Goal: Transaction & Acquisition: Book appointment/travel/reservation

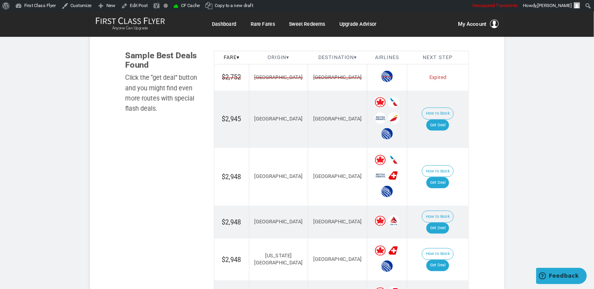
scroll to position [455, 0]
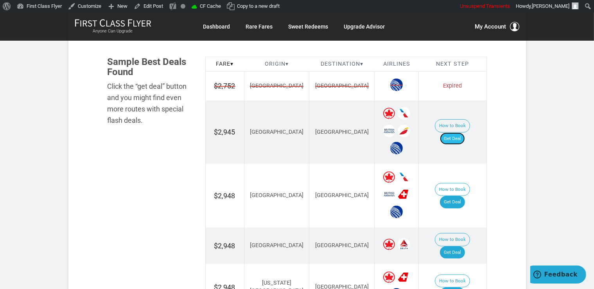
click at [457, 132] on link "Get Deal" at bounding box center [452, 138] width 25 height 13
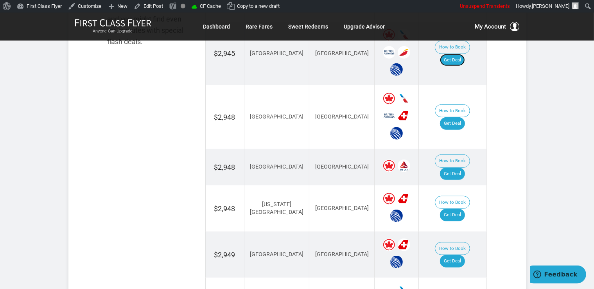
scroll to position [538, 0]
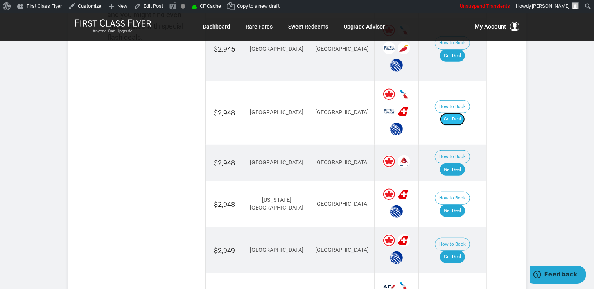
click at [457, 113] on link "Get Deal" at bounding box center [452, 119] width 25 height 13
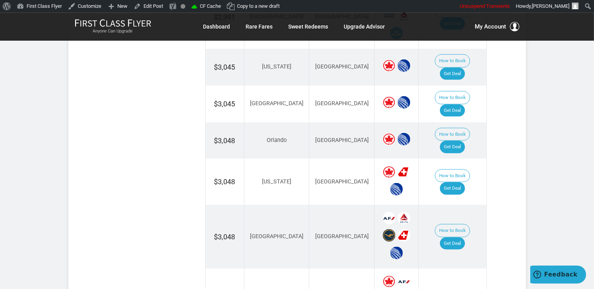
scroll to position [827, 0]
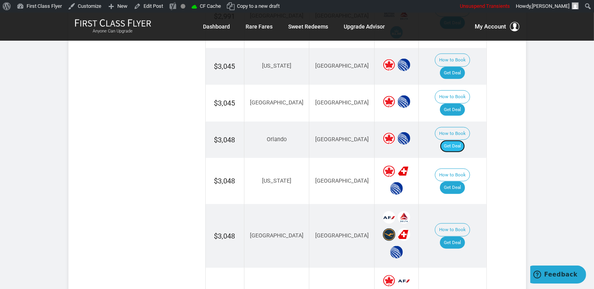
click at [452, 140] on link "Get Deal" at bounding box center [452, 146] width 25 height 13
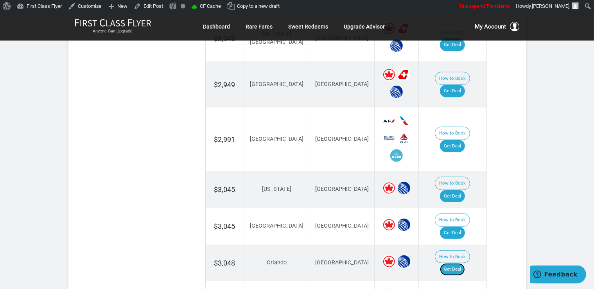
scroll to position [703, 0]
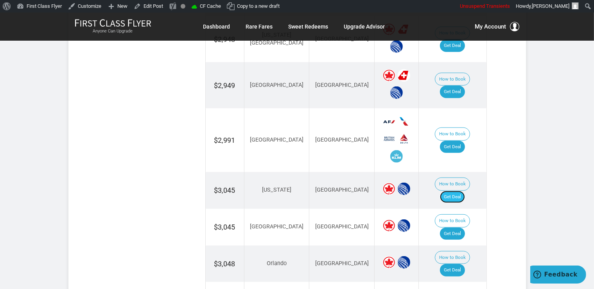
click at [458, 191] on link "Get Deal" at bounding box center [452, 197] width 25 height 13
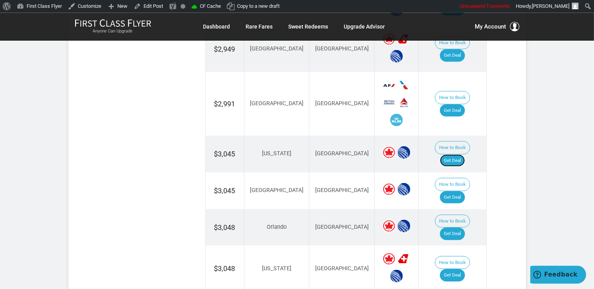
scroll to position [785, 0]
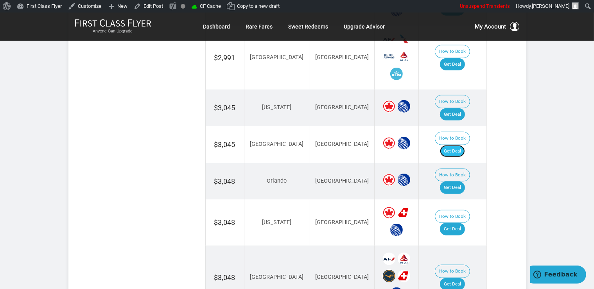
click at [460, 145] on link "Get Deal" at bounding box center [452, 151] width 25 height 13
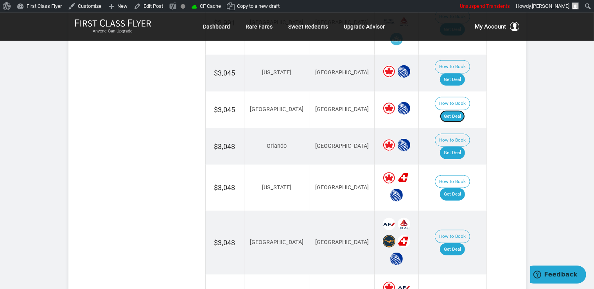
scroll to position [827, 0]
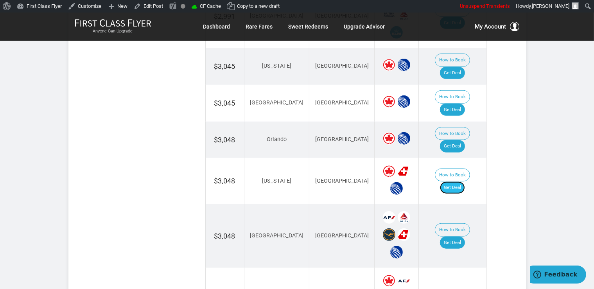
click at [456, 181] on link "Get Deal" at bounding box center [452, 187] width 25 height 13
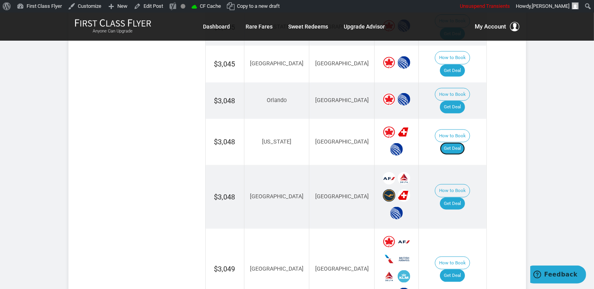
scroll to position [909, 0]
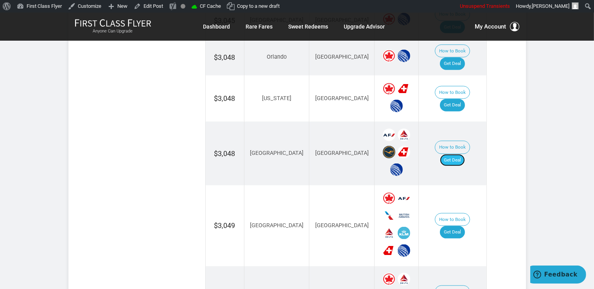
click at [458, 154] on link "Get Deal" at bounding box center [452, 160] width 25 height 13
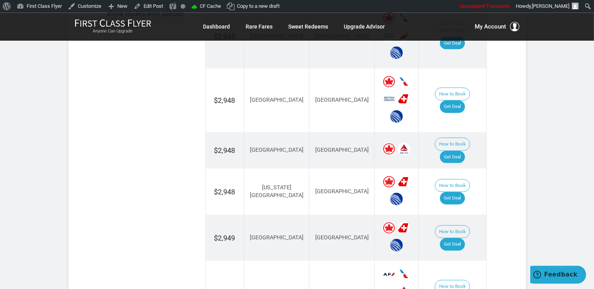
scroll to position [538, 0]
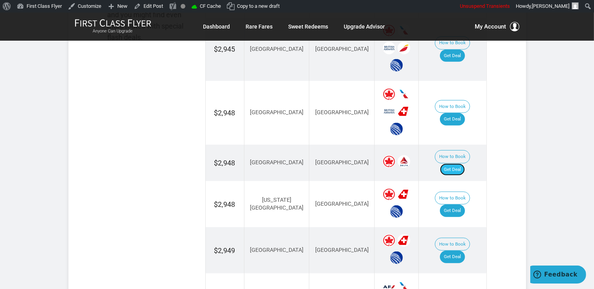
click at [463, 163] on link "Get Deal" at bounding box center [452, 169] width 25 height 13
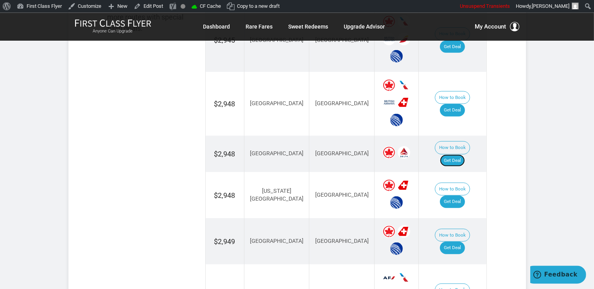
scroll to position [579, 0]
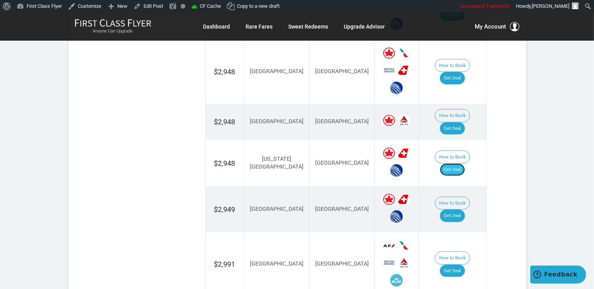
click at [462, 163] on link "Get Deal" at bounding box center [452, 169] width 25 height 13
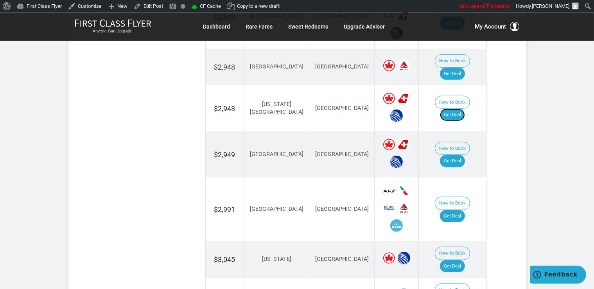
scroll to position [662, 0]
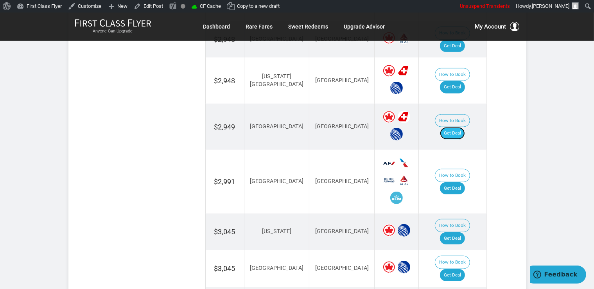
click at [464, 127] on link "Get Deal" at bounding box center [452, 133] width 25 height 13
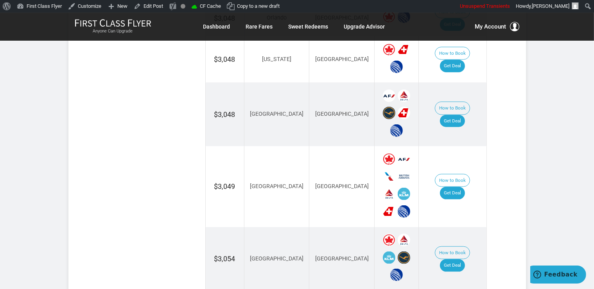
scroll to position [951, 0]
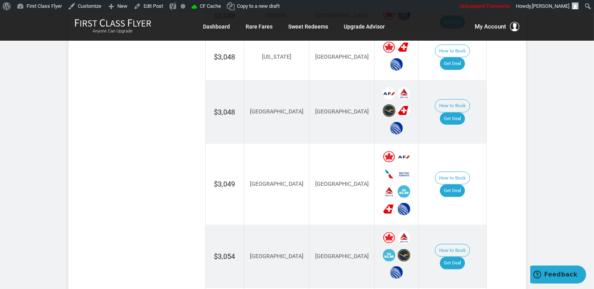
click at [465, 225] on td "How to Book Get Deal" at bounding box center [453, 257] width 68 height 64
click at [462, 257] on link "Get Deal" at bounding box center [452, 263] width 25 height 13
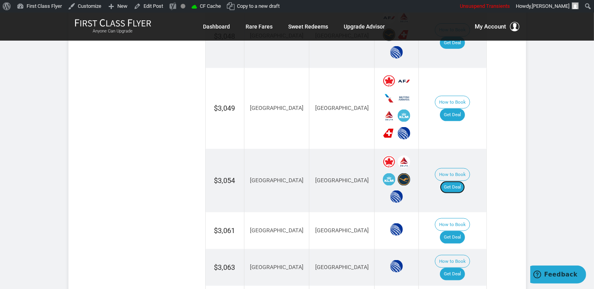
scroll to position [1033, 0]
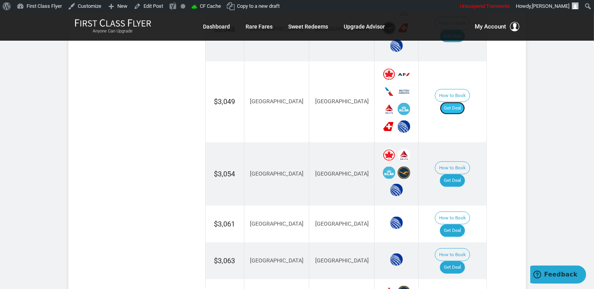
click at [461, 102] on link "Get Deal" at bounding box center [452, 108] width 25 height 13
drag, startPoint x: 449, startPoint y: 173, endPoint x: 397, endPoint y: 21, distance: 160.3
click at [449, 224] on link "Get Deal" at bounding box center [452, 230] width 25 height 13
click at [463, 224] on link "Get Deal" at bounding box center [452, 230] width 25 height 13
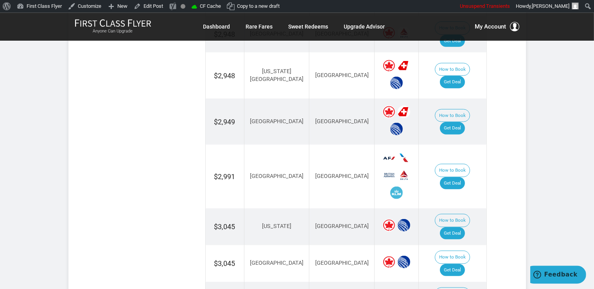
scroll to position [662, 0]
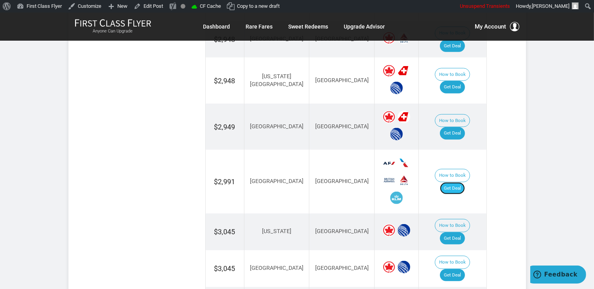
click at [454, 182] on link "Get Deal" at bounding box center [452, 188] width 25 height 13
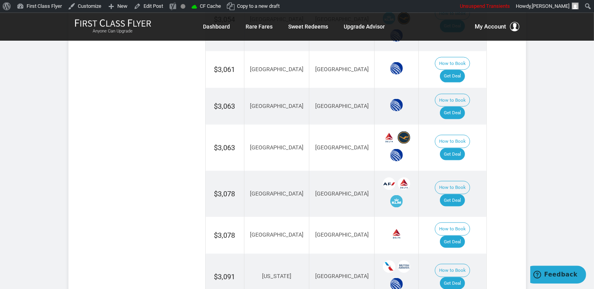
scroll to position [1198, 0]
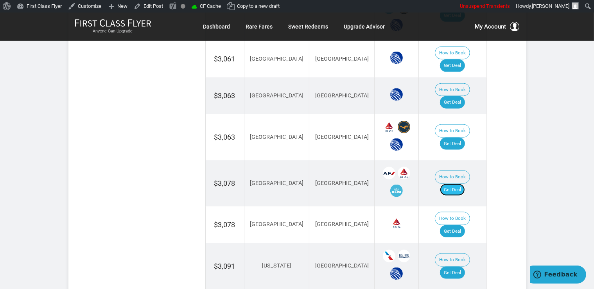
click at [461, 184] on link "Get Deal" at bounding box center [452, 190] width 25 height 13
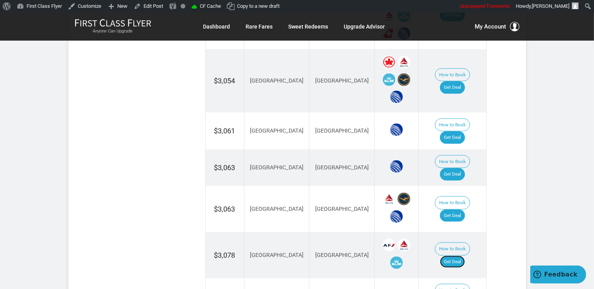
scroll to position [1074, 0]
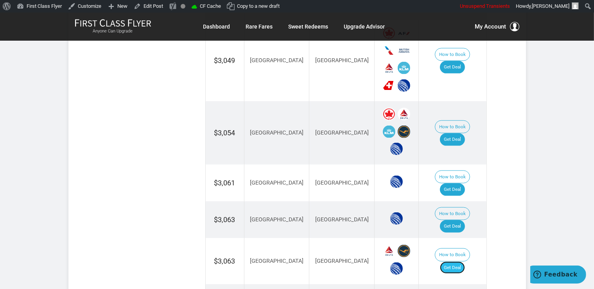
click at [464, 261] on link "Get Deal" at bounding box center [452, 267] width 25 height 13
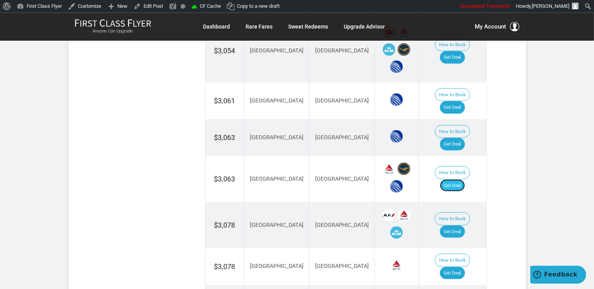
scroll to position [1157, 0]
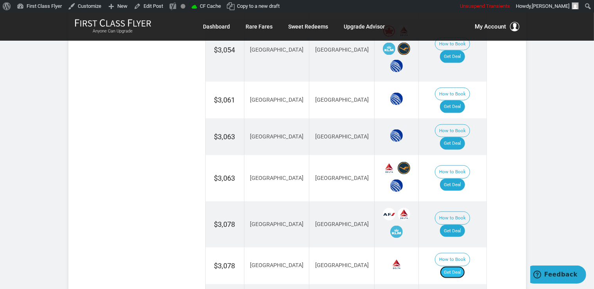
click at [452, 266] on link "Get Deal" at bounding box center [452, 272] width 25 height 13
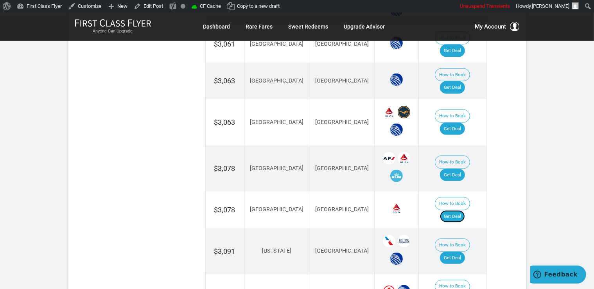
scroll to position [1239, 0]
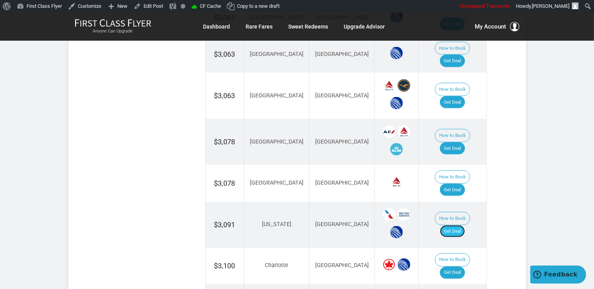
click at [462, 225] on link "Get Deal" at bounding box center [452, 231] width 25 height 13
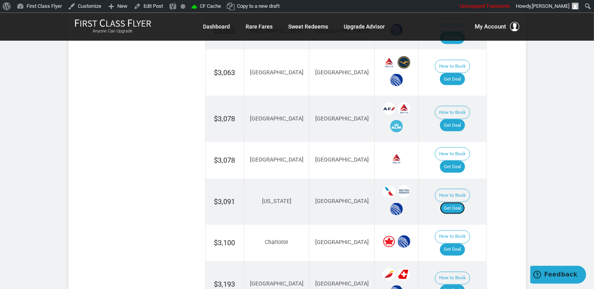
scroll to position [1281, 0]
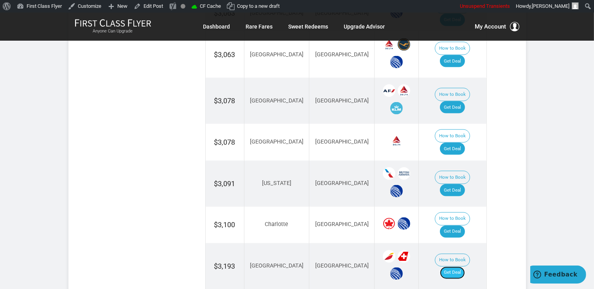
click at [465, 266] on link "Get Deal" at bounding box center [452, 272] width 25 height 13
click at [460, 225] on link "Get Deal" at bounding box center [452, 231] width 25 height 13
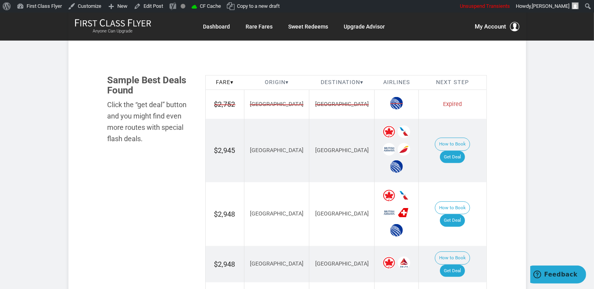
scroll to position [413, 0]
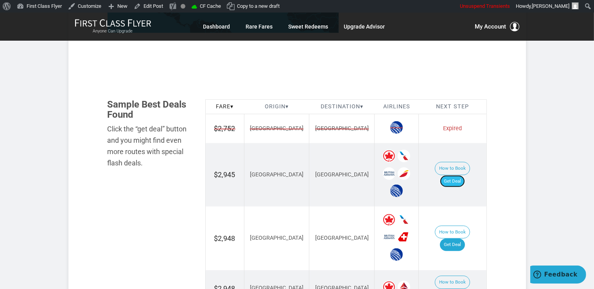
click at [452, 177] on link "Get Deal" at bounding box center [452, 181] width 25 height 13
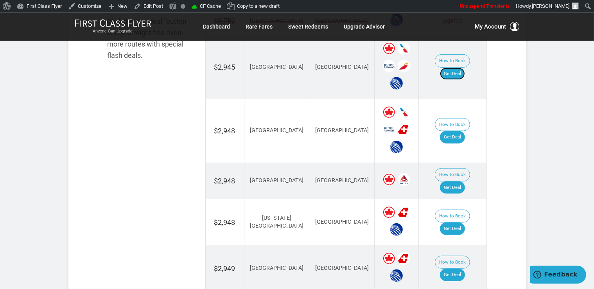
scroll to position [536, 0]
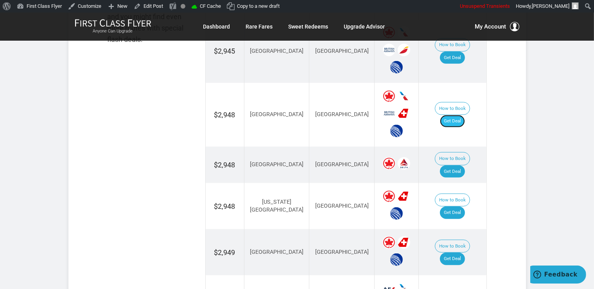
click at [461, 115] on link "Get Deal" at bounding box center [452, 121] width 25 height 13
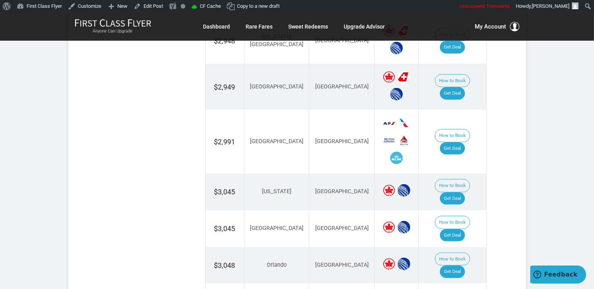
scroll to position [742, 0]
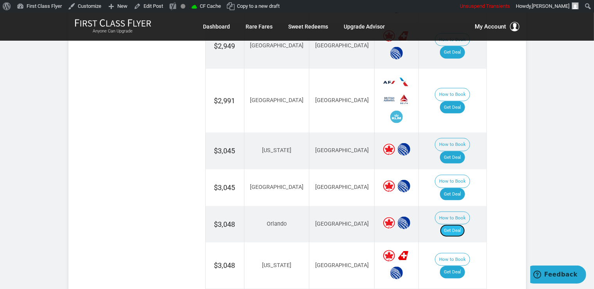
click at [464, 224] on link "Get Deal" at bounding box center [452, 230] width 25 height 13
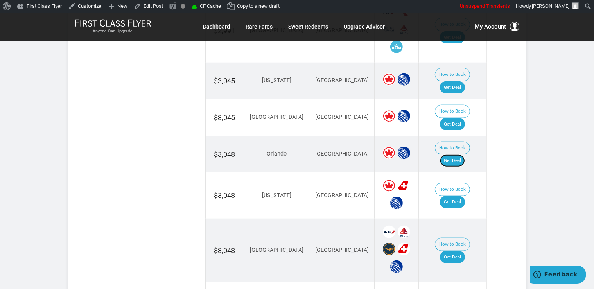
scroll to position [825, 0]
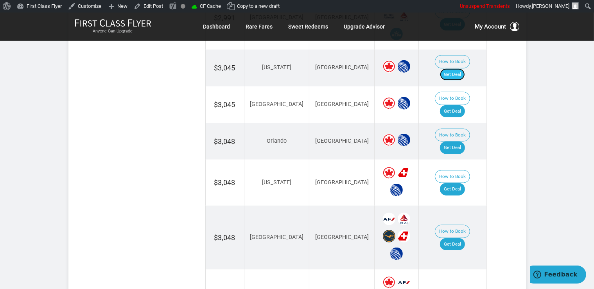
click at [458, 68] on link "Get Deal" at bounding box center [452, 74] width 25 height 13
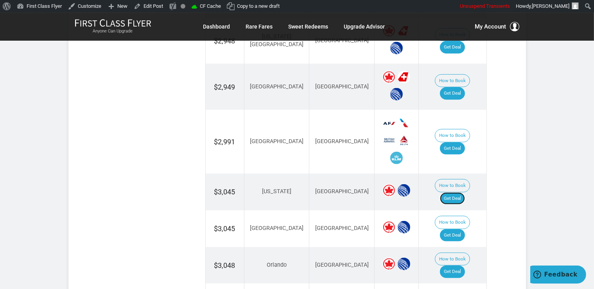
scroll to position [784, 0]
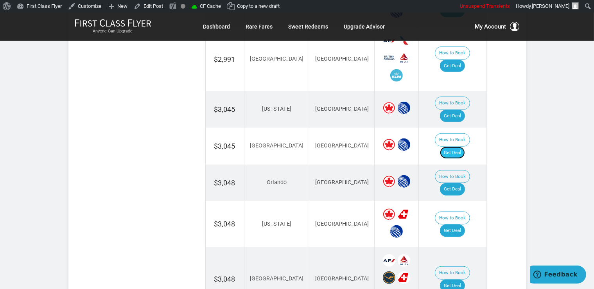
click at [465, 147] on link "Get Deal" at bounding box center [452, 153] width 25 height 13
click at [465, 224] on link "Get Deal" at bounding box center [452, 230] width 25 height 13
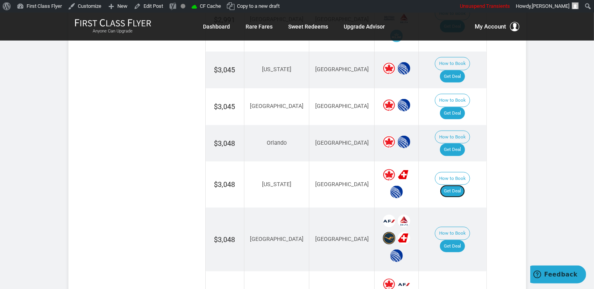
scroll to position [908, 0]
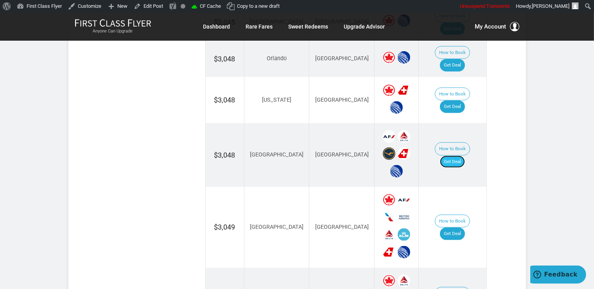
click at [454, 156] on link "Get Deal" at bounding box center [452, 162] width 25 height 13
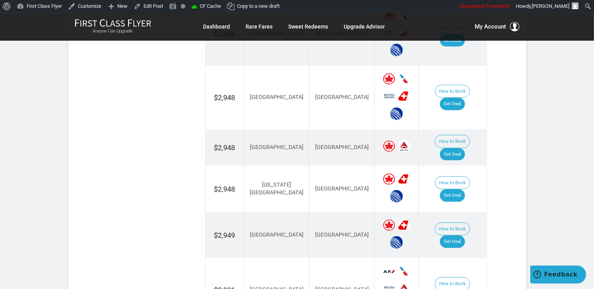
scroll to position [495, 0]
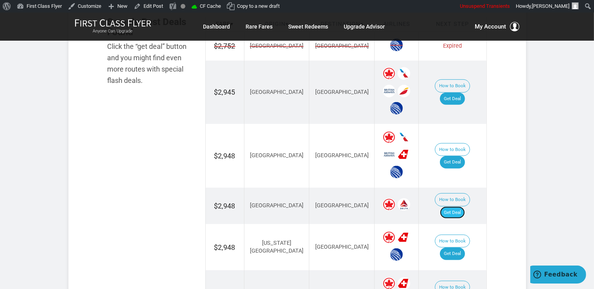
click at [458, 206] on link "Get Deal" at bounding box center [452, 212] width 25 height 13
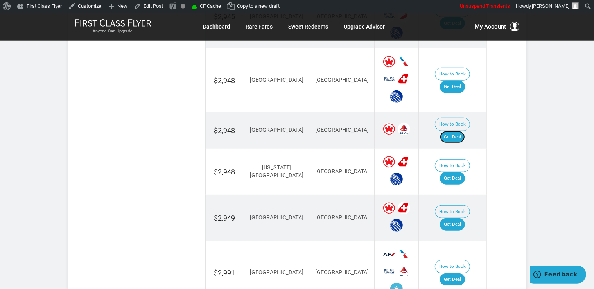
scroll to position [619, 0]
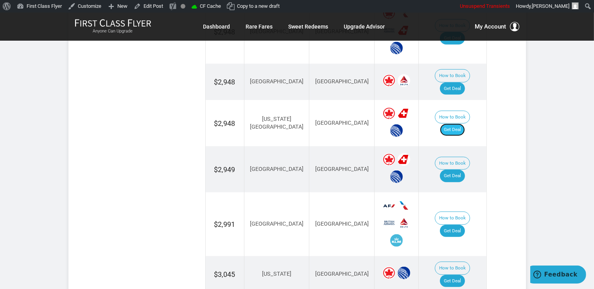
click at [454, 123] on link "Get Deal" at bounding box center [452, 129] width 25 height 13
click at [453, 170] on link "Get Deal" at bounding box center [452, 176] width 25 height 13
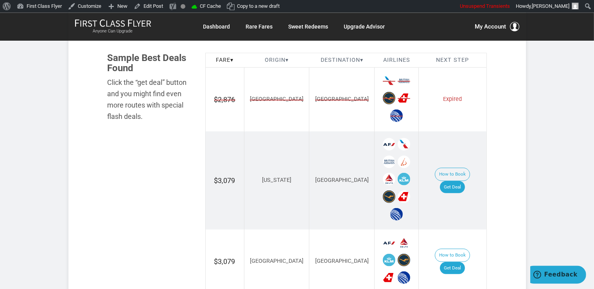
scroll to position [495, 0]
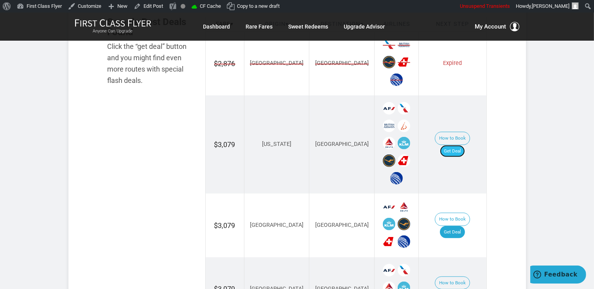
click at [460, 145] on link "Get Deal" at bounding box center [452, 151] width 25 height 13
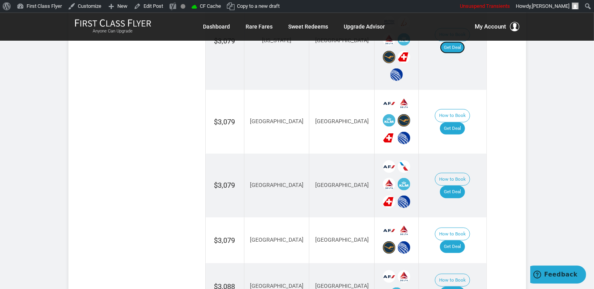
scroll to position [619, 0]
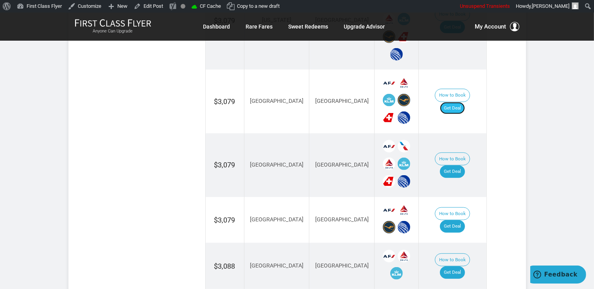
click at [457, 102] on link "Get Deal" at bounding box center [452, 108] width 25 height 13
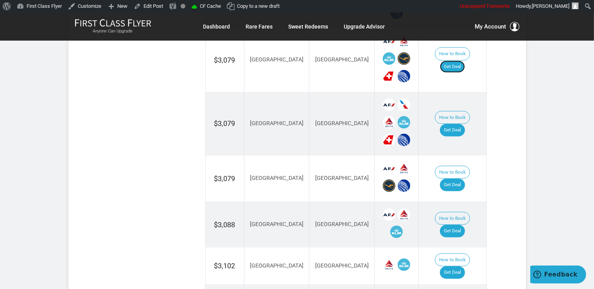
scroll to position [701, 0]
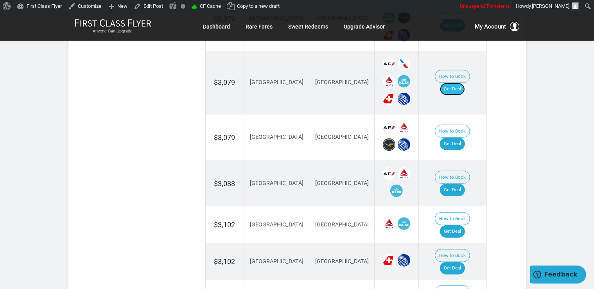
click at [451, 83] on link "Get Deal" at bounding box center [452, 89] width 25 height 13
click at [457, 138] on link "Get Deal" at bounding box center [452, 144] width 25 height 13
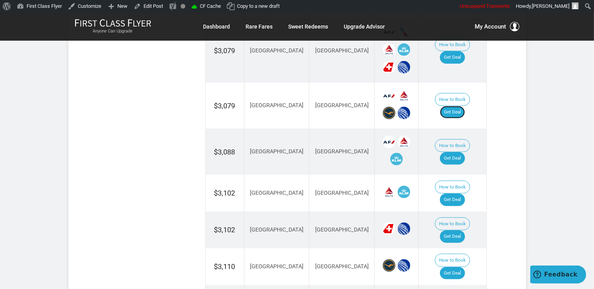
scroll to position [742, 0]
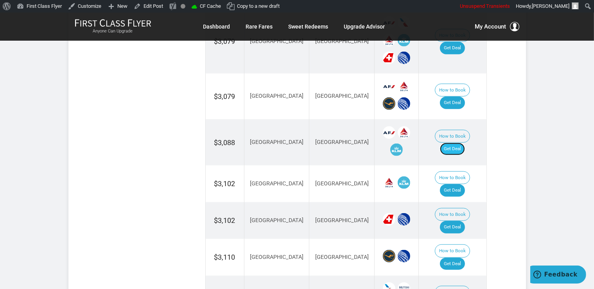
drag, startPoint x: 459, startPoint y: 133, endPoint x: 466, endPoint y: 132, distance: 7.5
click at [459, 143] on link "Get Deal" at bounding box center [452, 149] width 25 height 13
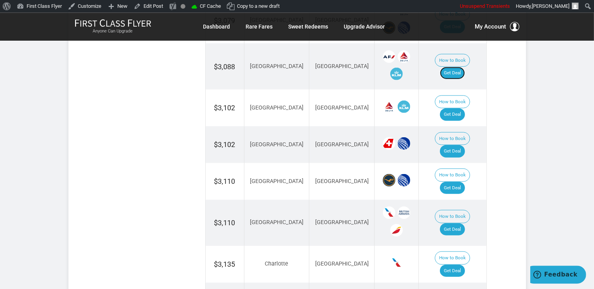
scroll to position [825, 0]
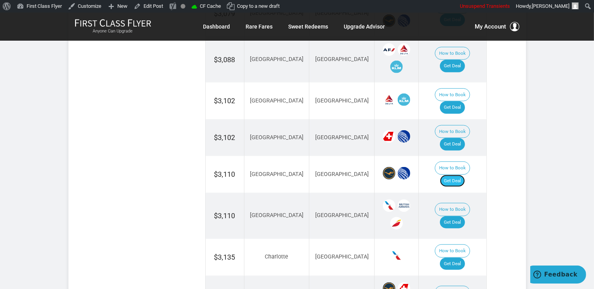
click at [459, 175] on link "Get Deal" at bounding box center [452, 181] width 25 height 13
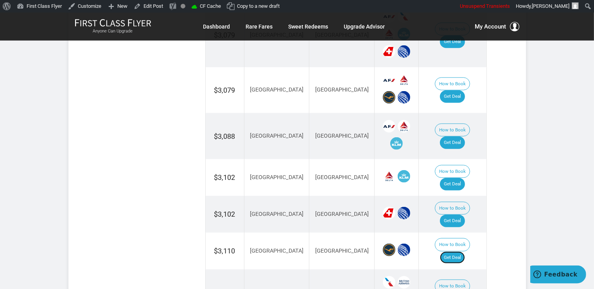
scroll to position [742, 0]
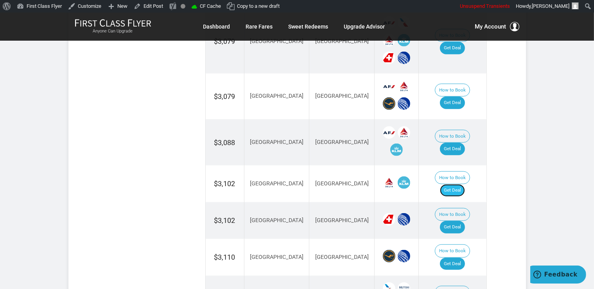
click at [459, 184] on link "Get Deal" at bounding box center [452, 190] width 25 height 13
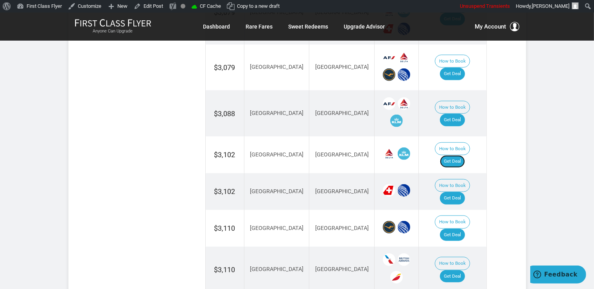
scroll to position [784, 0]
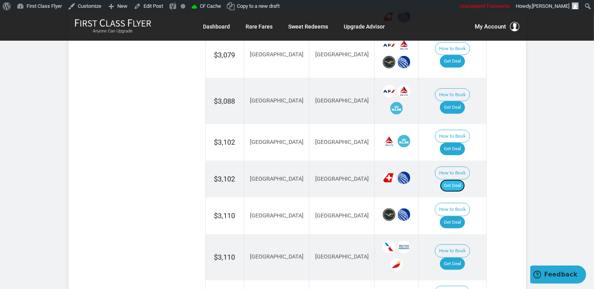
click at [449, 179] on link "Get Deal" at bounding box center [452, 185] width 25 height 13
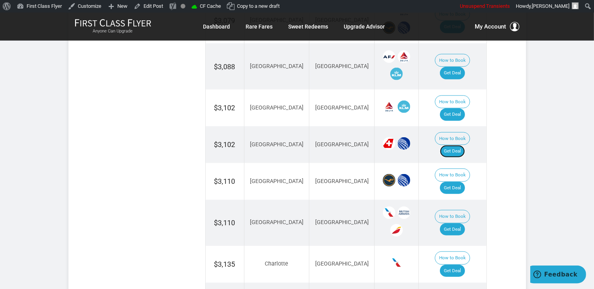
scroll to position [949, 0]
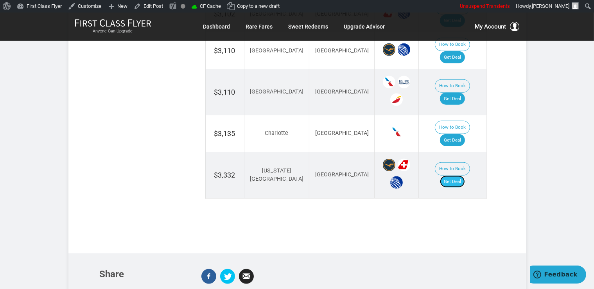
click at [463, 175] on link "Get Deal" at bounding box center [452, 181] width 25 height 13
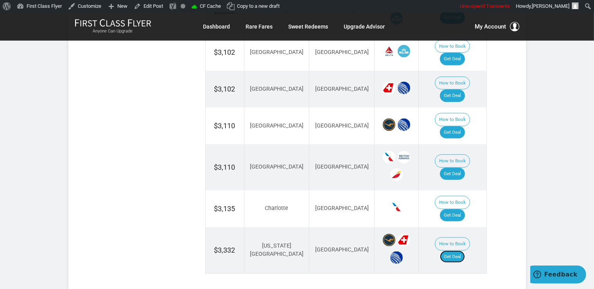
scroll to position [866, 0]
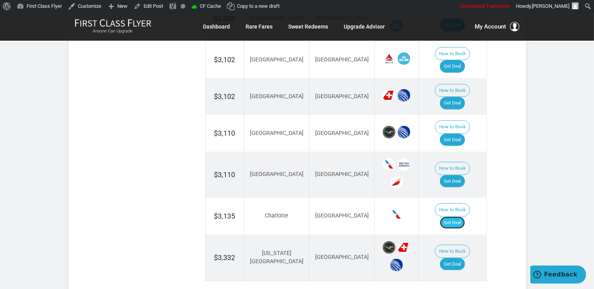
click at [457, 216] on link "Get Deal" at bounding box center [452, 222] width 25 height 13
click at [452, 175] on link "Get Deal" at bounding box center [452, 181] width 25 height 13
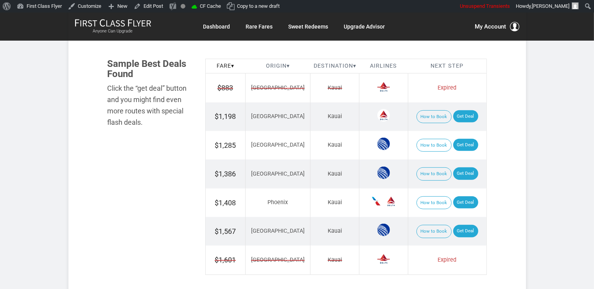
scroll to position [467, 0]
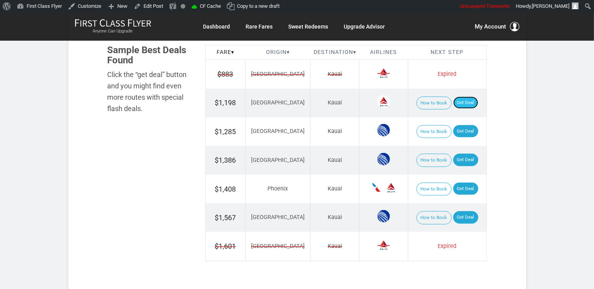
click at [459, 100] on link "Get Deal" at bounding box center [465, 103] width 25 height 13
click at [456, 134] on link "Get Deal" at bounding box center [465, 131] width 25 height 13
click at [453, 157] on link "Get Deal" at bounding box center [465, 160] width 25 height 13
click at [465, 191] on link "Get Deal" at bounding box center [465, 188] width 25 height 13
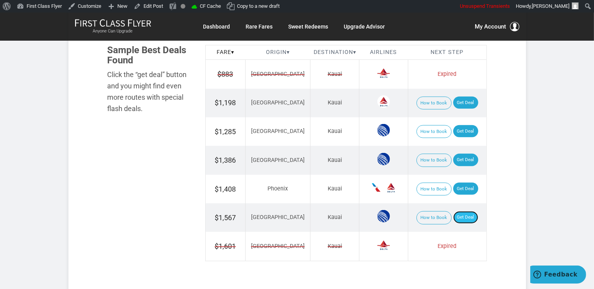
click at [461, 213] on link "Get Deal" at bounding box center [465, 217] width 25 height 13
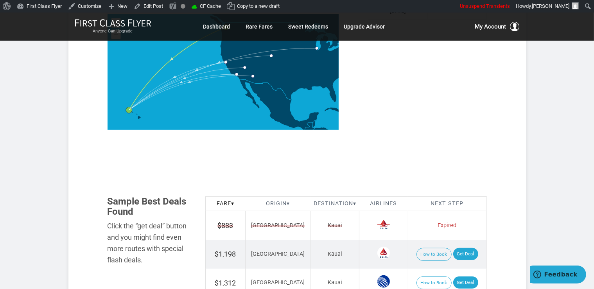
scroll to position [413, 0]
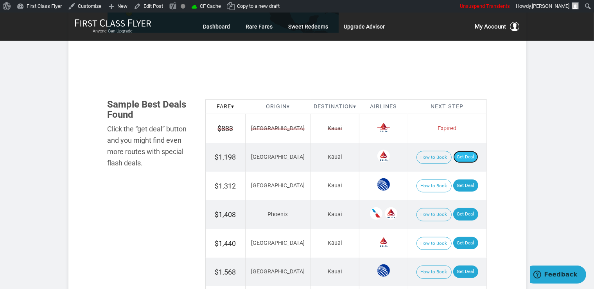
click at [463, 159] on link "Get Deal" at bounding box center [465, 157] width 25 height 13
click at [467, 179] on link "Get Deal" at bounding box center [465, 185] width 25 height 13
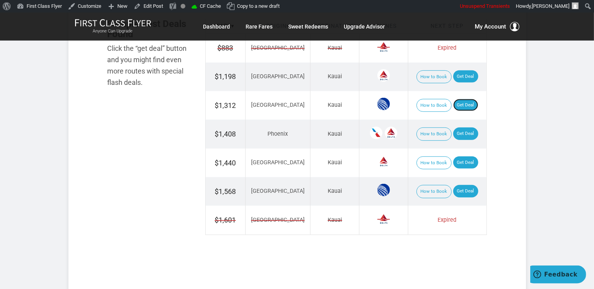
scroll to position [495, 0]
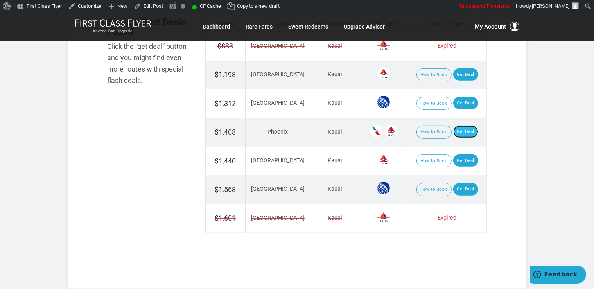
click at [466, 129] on link "Get Deal" at bounding box center [465, 131] width 25 height 13
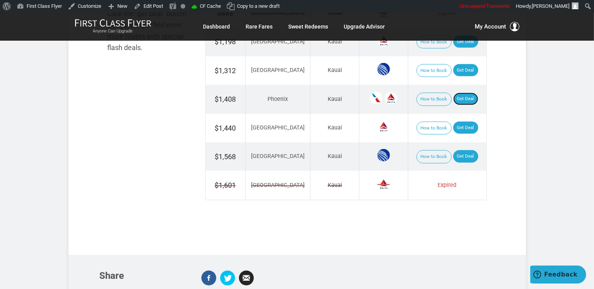
scroll to position [536, 0]
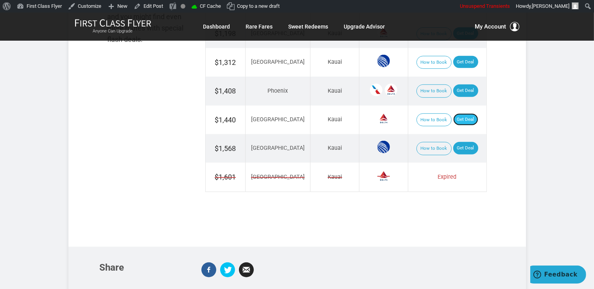
click at [454, 115] on link "Get Deal" at bounding box center [465, 119] width 25 height 13
click at [460, 145] on link "Get Deal" at bounding box center [465, 148] width 25 height 13
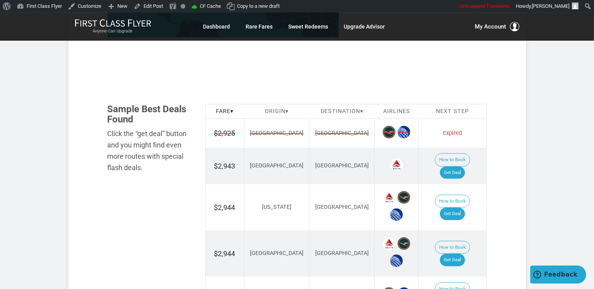
scroll to position [413, 0]
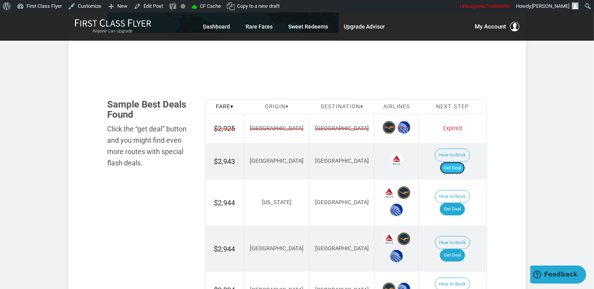
click at [456, 162] on link "Get Deal" at bounding box center [452, 168] width 25 height 13
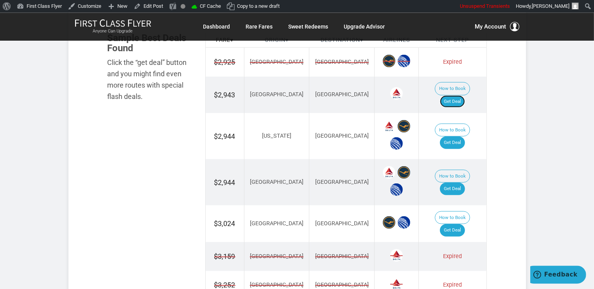
scroll to position [495, 0]
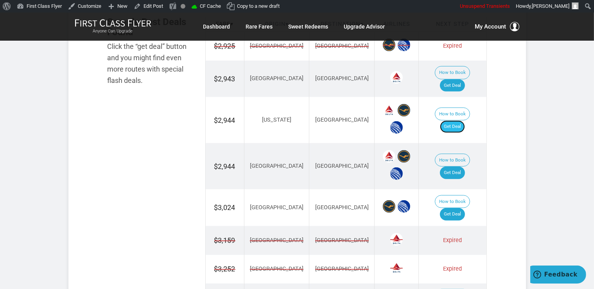
click at [460, 120] on link "Get Deal" at bounding box center [452, 126] width 25 height 13
click at [471, 192] on td "How to Book Get Deal" at bounding box center [453, 207] width 68 height 37
click at [463, 208] on link "Get Deal" at bounding box center [452, 214] width 25 height 13
click at [453, 166] on link "Get Deal" at bounding box center [452, 172] width 25 height 13
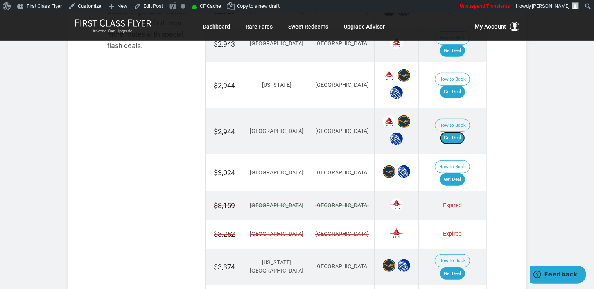
scroll to position [578, 0]
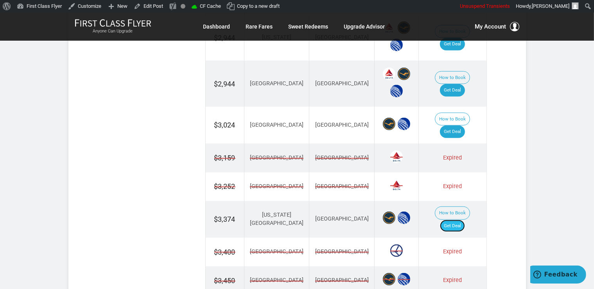
click at [455, 220] on link "Get Deal" at bounding box center [452, 226] width 25 height 13
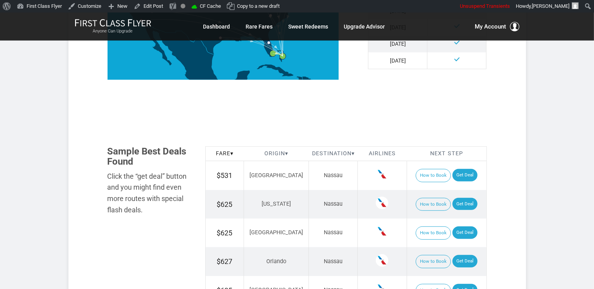
scroll to position [413, 0]
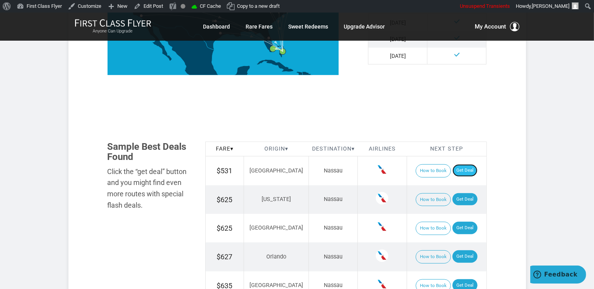
click at [454, 169] on link "Get Deal" at bounding box center [464, 170] width 25 height 13
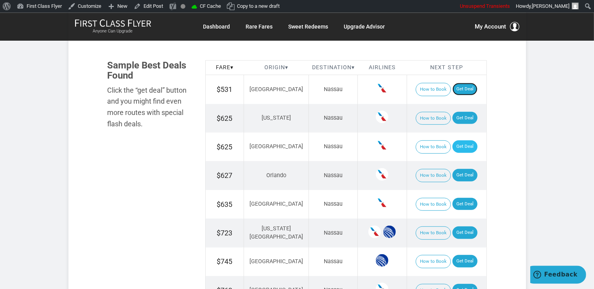
scroll to position [495, 0]
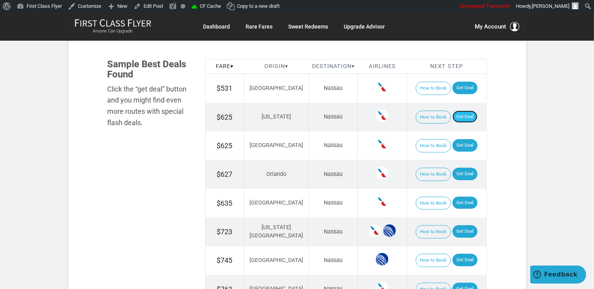
click at [465, 114] on link "Get Deal" at bounding box center [464, 117] width 25 height 13
click at [466, 171] on link "Get Deal" at bounding box center [464, 174] width 25 height 13
click at [462, 144] on link "Get Deal" at bounding box center [464, 145] width 25 height 13
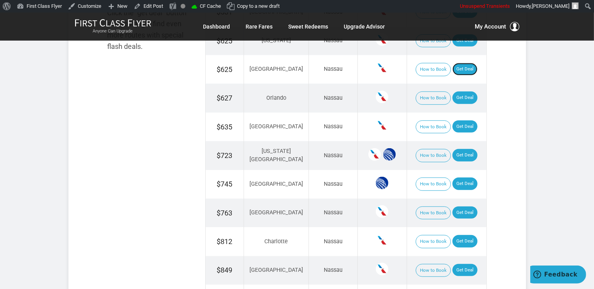
scroll to position [578, 0]
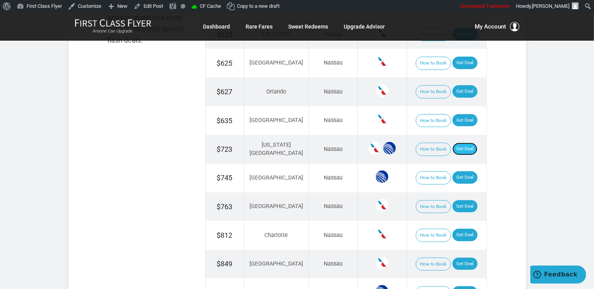
click at [454, 146] on link "Get Deal" at bounding box center [464, 149] width 25 height 13
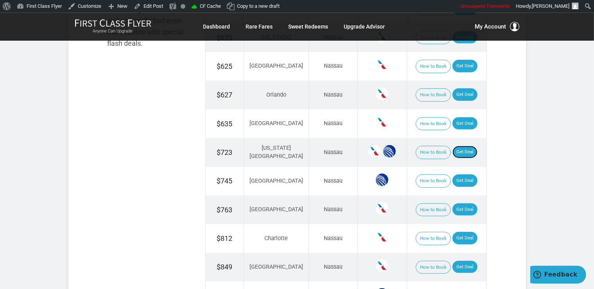
scroll to position [536, 0]
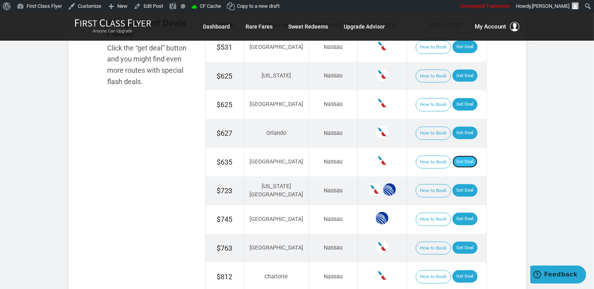
click at [463, 156] on link "Get Deal" at bounding box center [464, 162] width 25 height 13
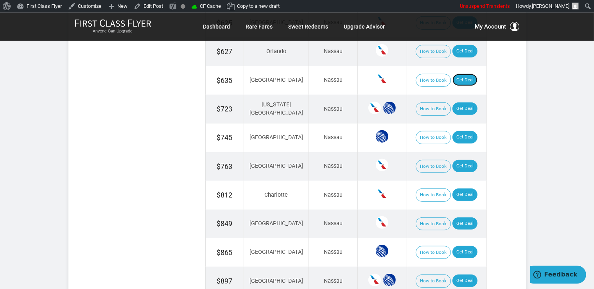
scroll to position [660, 0]
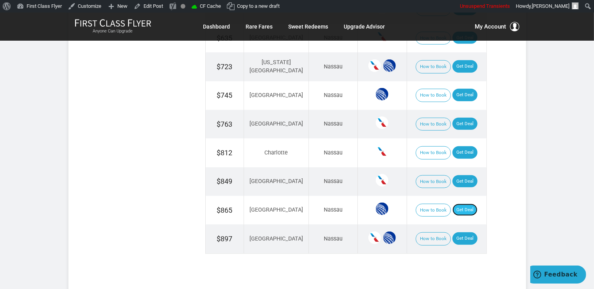
click at [453, 204] on link "Get Deal" at bounding box center [464, 210] width 25 height 13
click at [452, 148] on link "Get Deal" at bounding box center [464, 152] width 25 height 13
click at [457, 175] on link "Get Deal" at bounding box center [464, 181] width 25 height 13
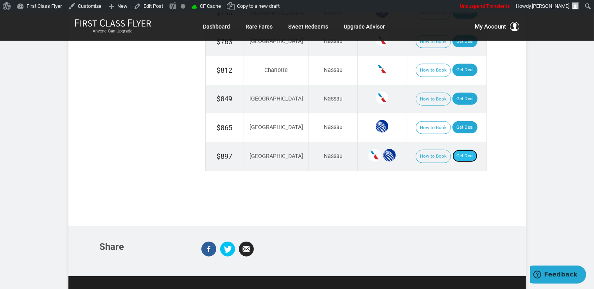
click at [463, 156] on link "Get Deal" at bounding box center [464, 156] width 25 height 13
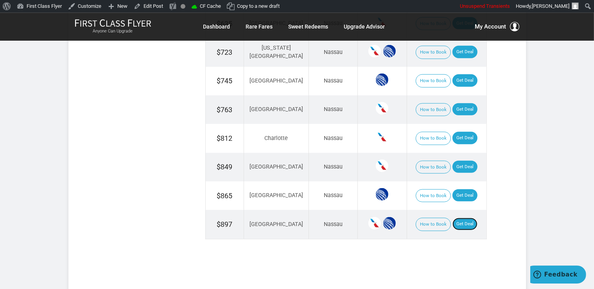
scroll to position [619, 0]
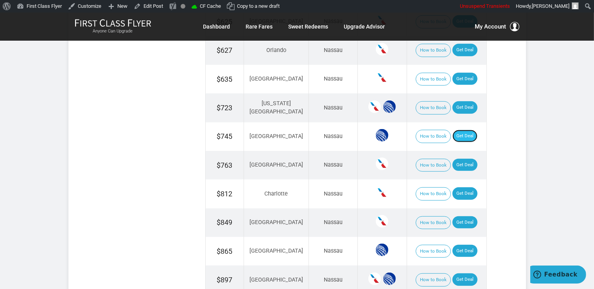
click at [460, 132] on link "Get Deal" at bounding box center [464, 136] width 25 height 13
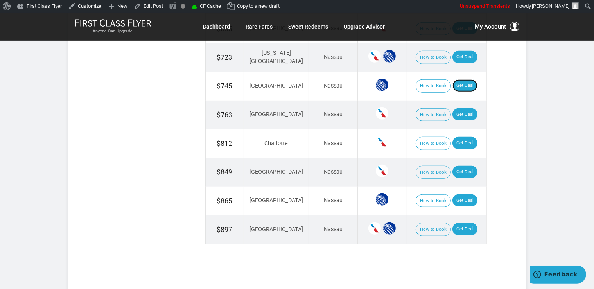
scroll to position [660, 0]
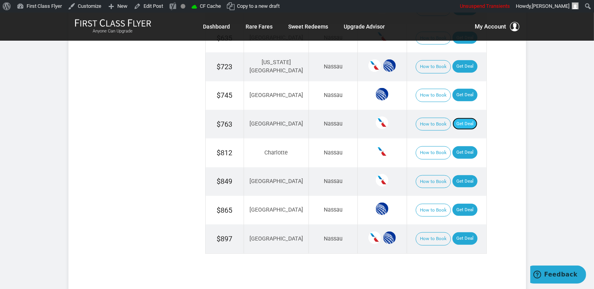
click at [460, 123] on link "Get Deal" at bounding box center [464, 124] width 25 height 13
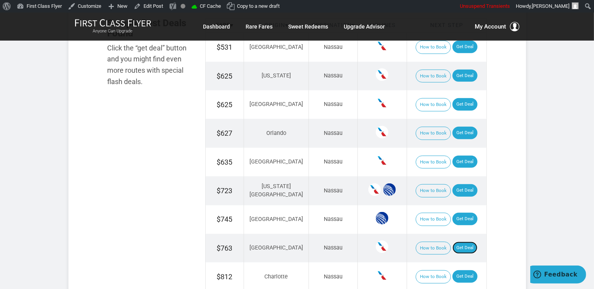
scroll to position [536, 0]
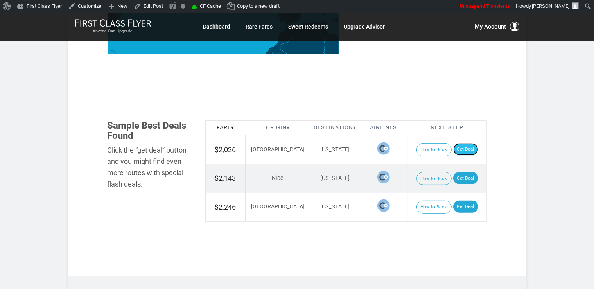
click at [460, 145] on link "Get Deal" at bounding box center [465, 149] width 25 height 13
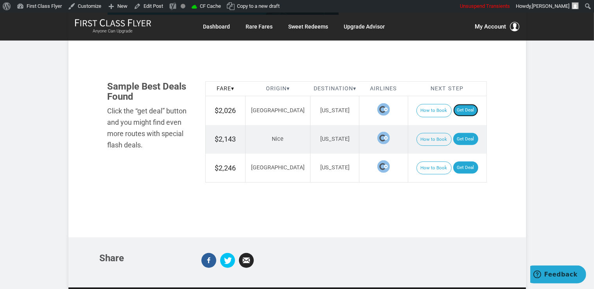
scroll to position [495, 0]
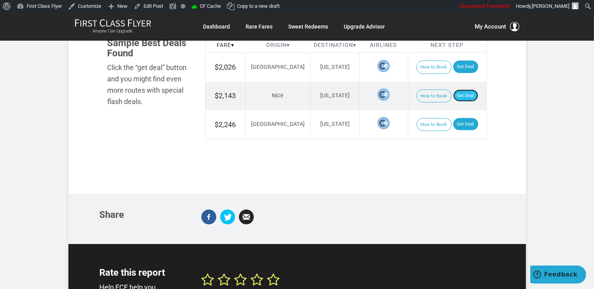
click at [460, 95] on link "Get Deal" at bounding box center [465, 95] width 25 height 13
click at [453, 123] on link "Get Deal" at bounding box center [465, 124] width 25 height 13
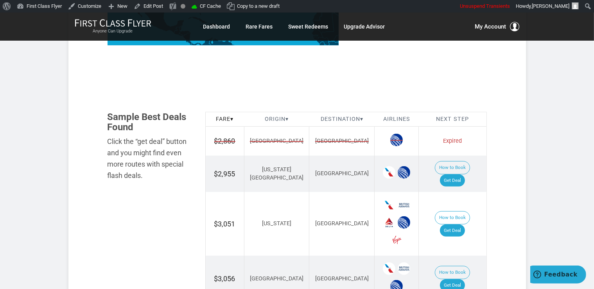
scroll to position [436, 0]
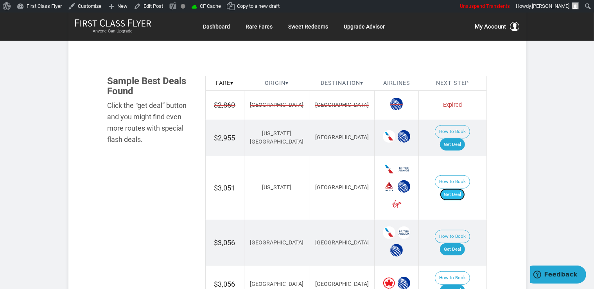
click at [457, 188] on link "Get Deal" at bounding box center [452, 194] width 25 height 13
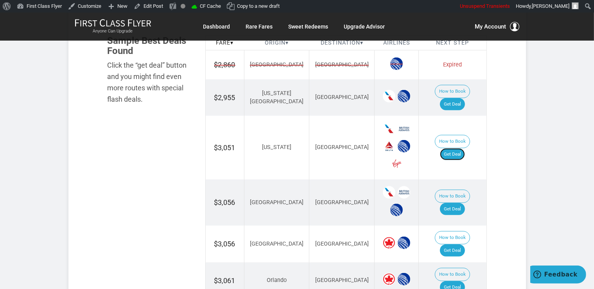
scroll to position [601, 0]
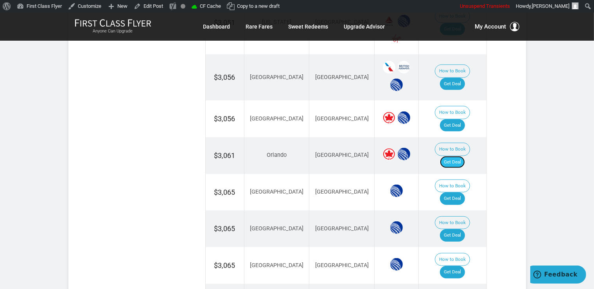
click at [456, 156] on link "Get Deal" at bounding box center [452, 162] width 25 height 13
click at [460, 78] on link "Get Deal" at bounding box center [452, 84] width 25 height 13
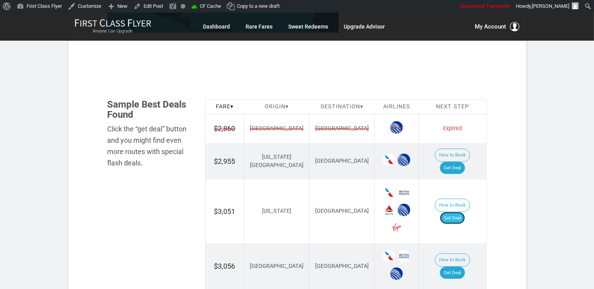
click at [453, 212] on link "Get Deal" at bounding box center [452, 218] width 25 height 13
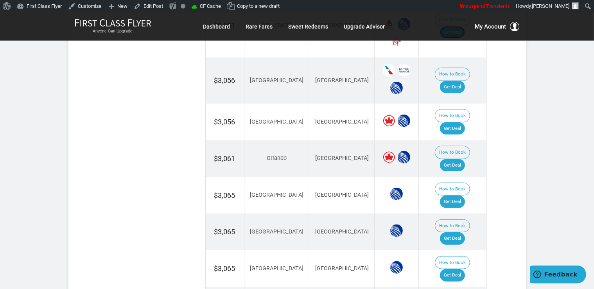
scroll to position [619, 0]
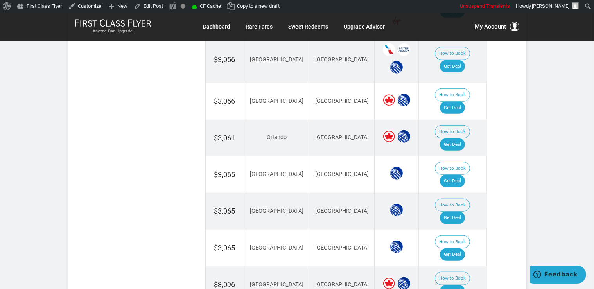
click at [471, 120] on td "How to Book Get Deal" at bounding box center [453, 138] width 68 height 37
click at [461, 138] on link "Get Deal" at bounding box center [452, 144] width 25 height 13
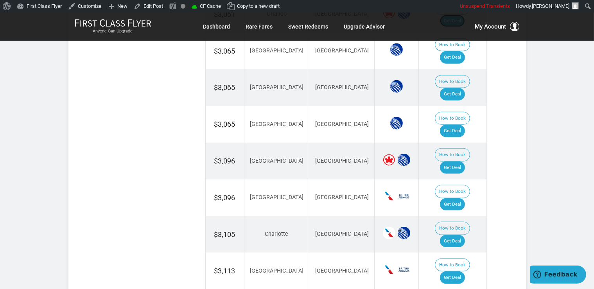
scroll to position [578, 0]
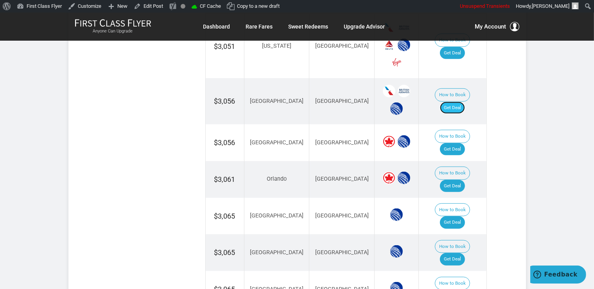
click at [456, 102] on link "Get Deal" at bounding box center [452, 108] width 25 height 13
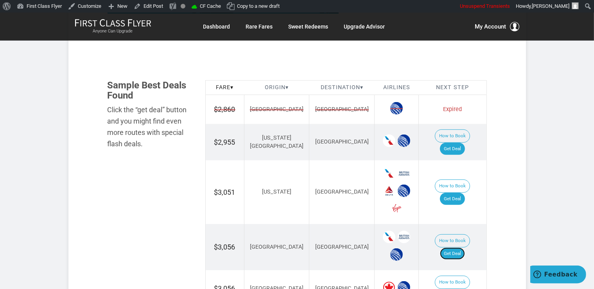
scroll to position [413, 0]
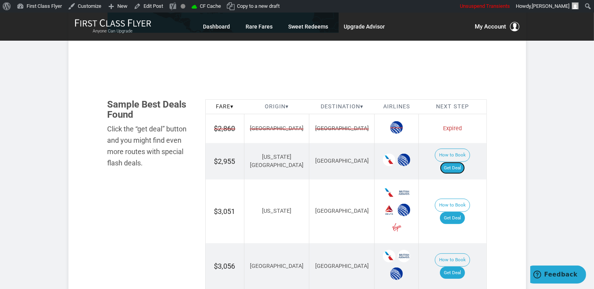
click at [461, 162] on link "Get Deal" at bounding box center [452, 168] width 25 height 13
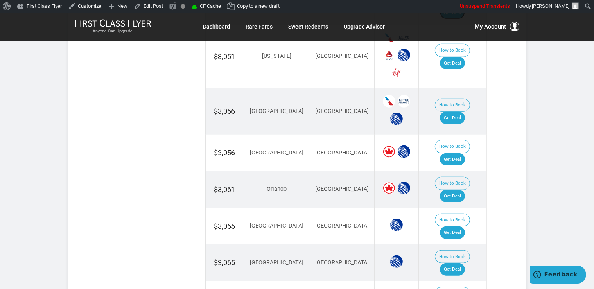
scroll to position [536, 0]
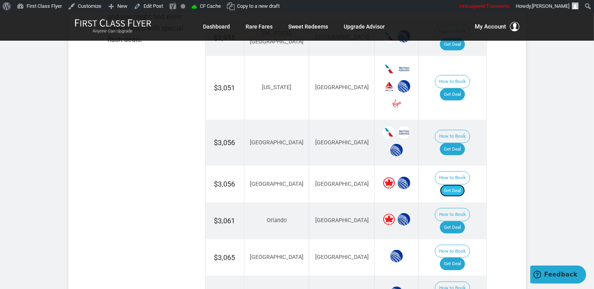
click at [463, 184] on link "Get Deal" at bounding box center [452, 190] width 25 height 13
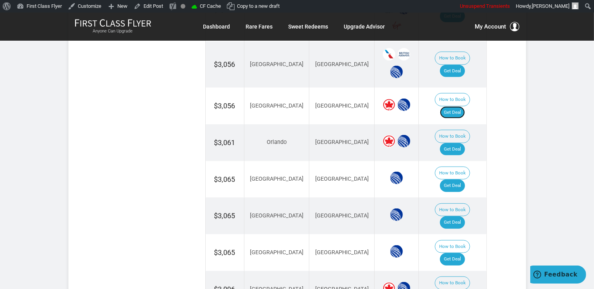
scroll to position [619, 0]
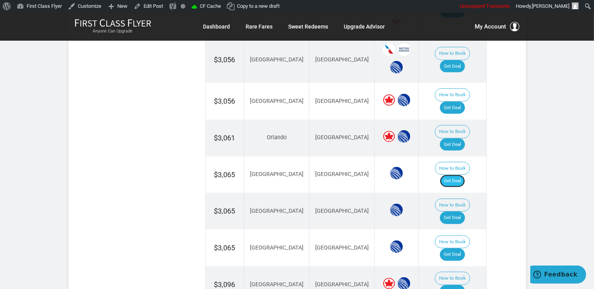
click at [461, 175] on link "Get Deal" at bounding box center [452, 181] width 25 height 13
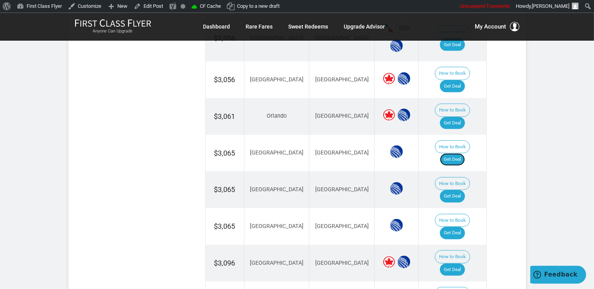
scroll to position [660, 0]
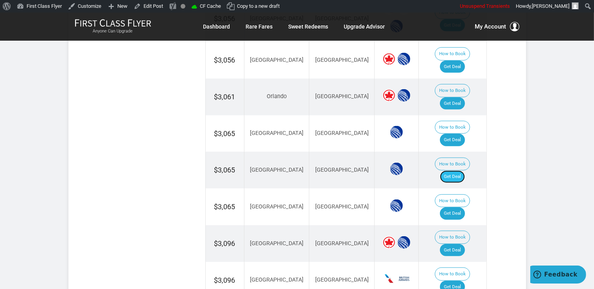
click at [462, 170] on link "Get Deal" at bounding box center [452, 176] width 25 height 13
click at [463, 207] on link "Get Deal" at bounding box center [452, 213] width 25 height 13
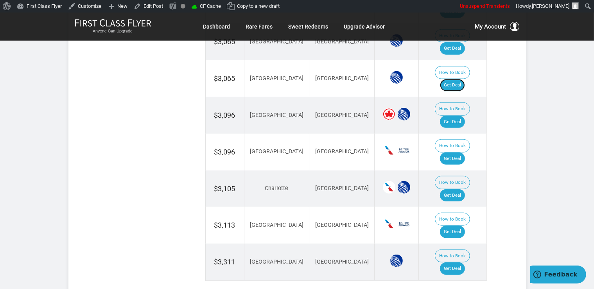
scroll to position [825, 0]
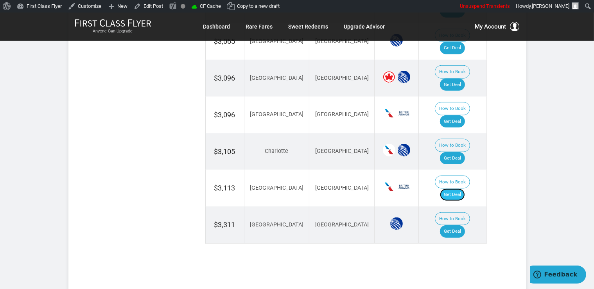
click at [458, 188] on link "Get Deal" at bounding box center [452, 194] width 25 height 13
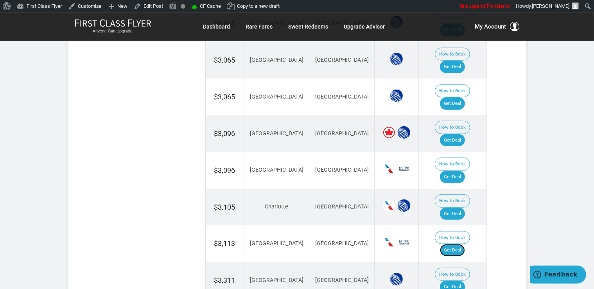
scroll to position [701, 0]
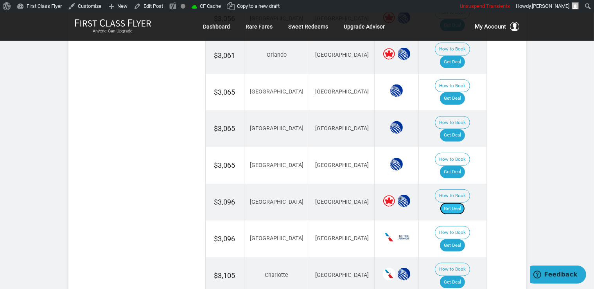
click at [463, 202] on link "Get Deal" at bounding box center [452, 208] width 25 height 13
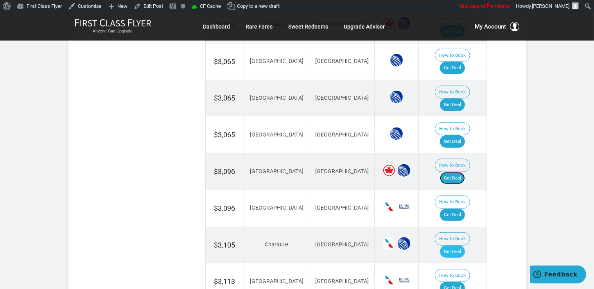
scroll to position [742, 0]
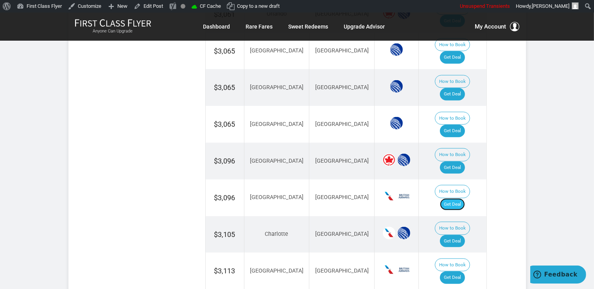
click at [452, 198] on link "Get Deal" at bounding box center [452, 204] width 25 height 13
click at [449, 235] on link "Get Deal" at bounding box center [452, 241] width 25 height 13
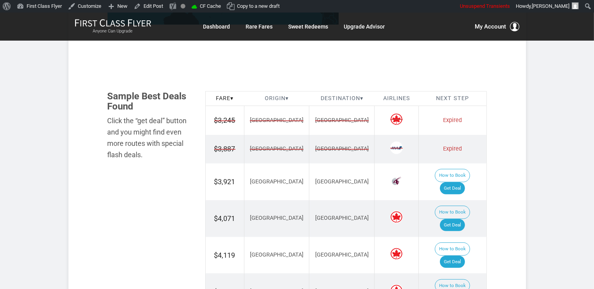
scroll to position [454, 0]
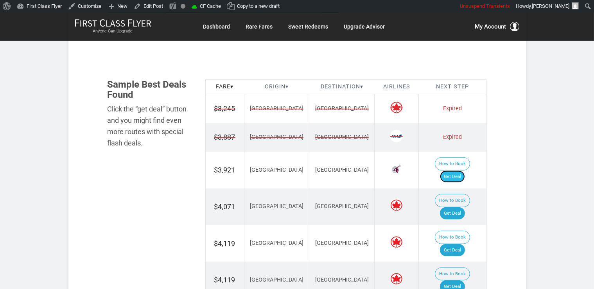
click at [458, 170] on link "Get Deal" at bounding box center [452, 176] width 25 height 13
click at [458, 207] on link "Get Deal" at bounding box center [452, 213] width 25 height 13
click at [462, 244] on link "Get Deal" at bounding box center [452, 250] width 25 height 13
click at [456, 207] on link "Get Deal" at bounding box center [452, 213] width 25 height 13
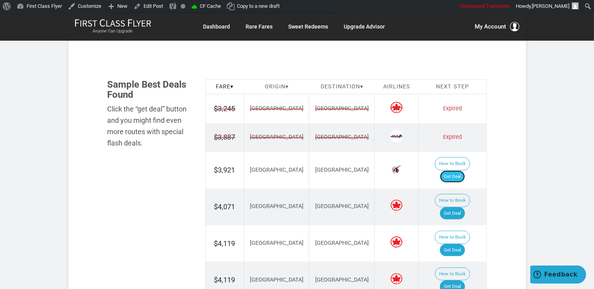
click at [464, 170] on link "Get Deal" at bounding box center [452, 176] width 25 height 13
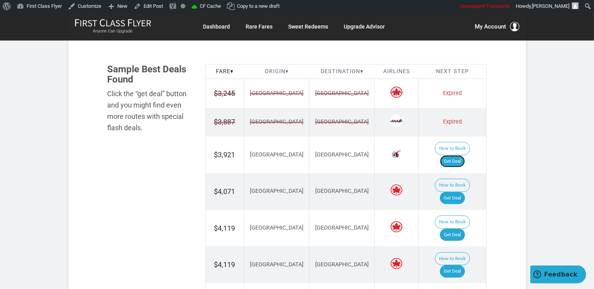
scroll to position [495, 0]
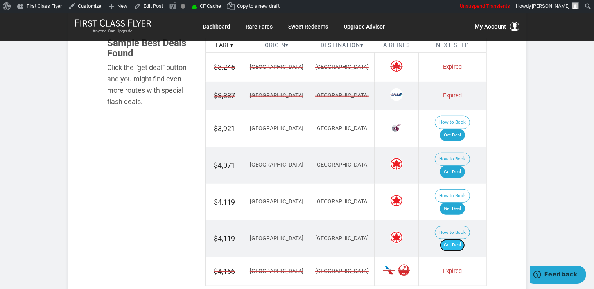
click at [464, 239] on link "Get Deal" at bounding box center [452, 245] width 25 height 13
